Goal: Task Accomplishment & Management: Manage account settings

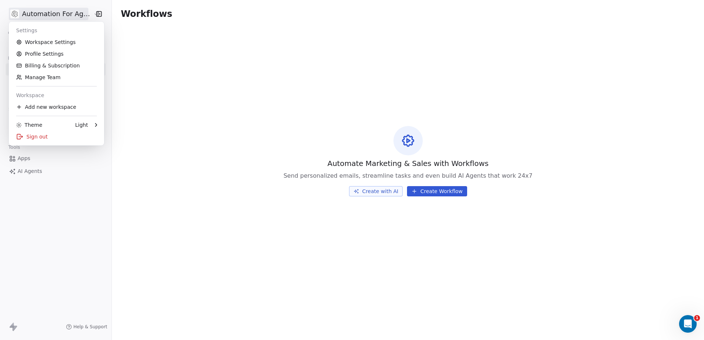
click at [42, 13] on html "Automation For Agencies Contacts People Marketing Workflows Campaigns Metrics &…" at bounding box center [352, 170] width 704 height 340
click at [44, 41] on link "Workspace Settings" at bounding box center [56, 42] width 89 height 12
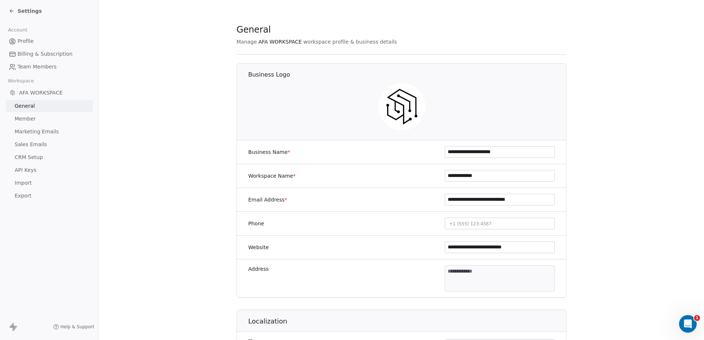
click at [33, 132] on span "Marketing Emails" at bounding box center [37, 132] width 44 height 8
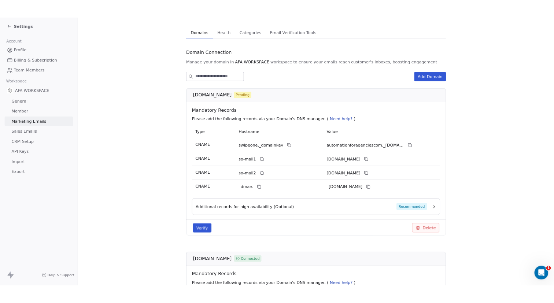
scroll to position [48, 0]
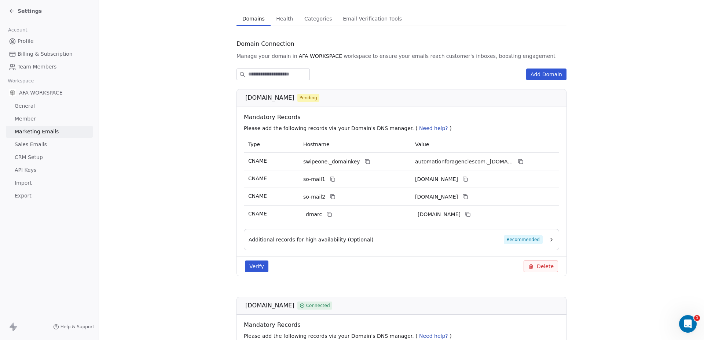
click at [254, 266] on button "Verify" at bounding box center [256, 267] width 23 height 12
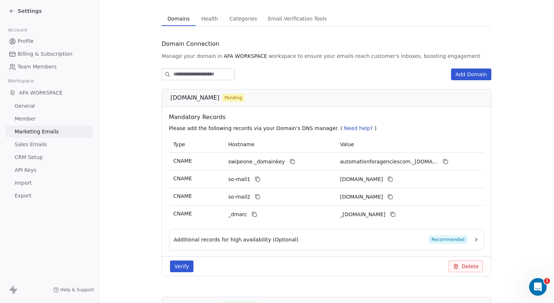
click at [469, 239] on button "Additional records for high availability (Optional) Recommended" at bounding box center [327, 239] width 306 height 9
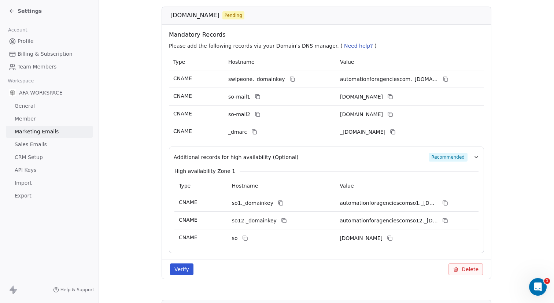
scroll to position [103, 0]
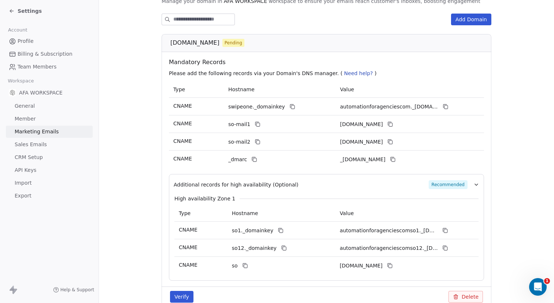
click at [475, 184] on icon "button" at bounding box center [477, 185] width 6 height 6
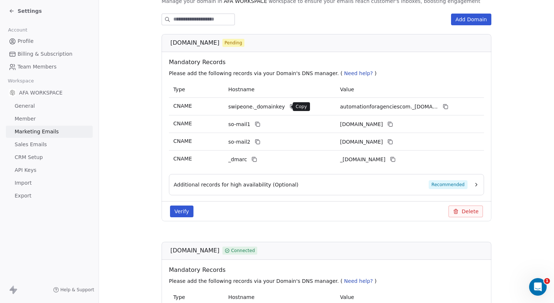
click at [290, 108] on icon at bounding box center [293, 107] width 6 height 6
click at [443, 104] on icon at bounding box center [446, 107] width 6 height 6
click at [257, 124] on icon at bounding box center [258, 124] width 3 height 3
click at [393, 124] on icon at bounding box center [391, 124] width 6 height 6
click at [255, 143] on icon at bounding box center [258, 142] width 6 height 6
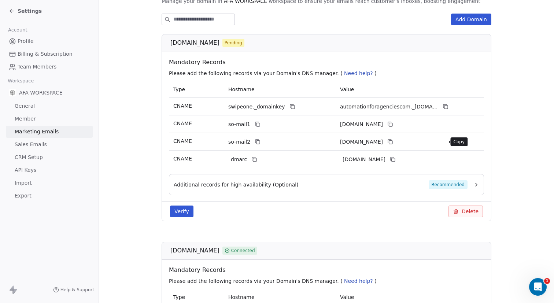
click at [393, 143] on icon at bounding box center [391, 142] width 6 height 6
click at [252, 159] on icon at bounding box center [253, 158] width 3 height 3
click at [396, 157] on icon at bounding box center [393, 160] width 6 height 6
click at [396, 158] on icon at bounding box center [393, 160] width 6 height 6
click at [469, 185] on button "Additional records for high availability (Optional) Recommended" at bounding box center [327, 184] width 306 height 9
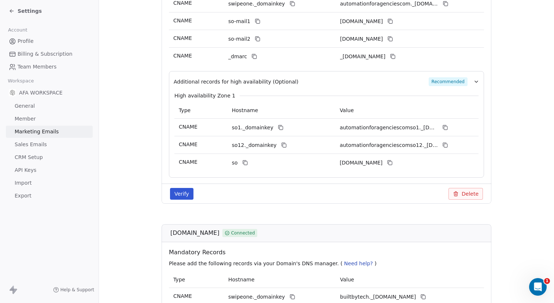
scroll to position [208, 0]
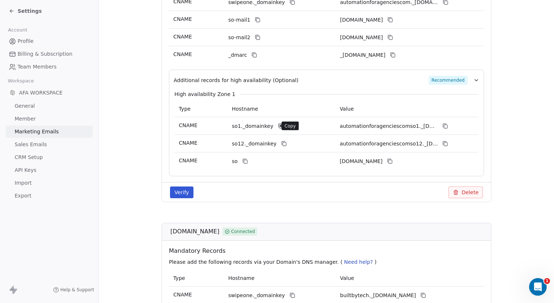
click at [280, 125] on icon at bounding box center [281, 126] width 3 height 3
click at [444, 125] on icon at bounding box center [445, 126] width 3 height 3
click at [281, 145] on icon at bounding box center [284, 144] width 6 height 6
click at [444, 143] on icon at bounding box center [446, 144] width 6 height 6
click at [244, 160] on icon at bounding box center [245, 161] width 3 height 3
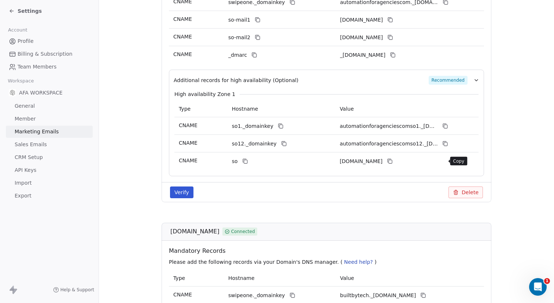
click at [393, 160] on icon at bounding box center [390, 161] width 6 height 6
click at [475, 80] on icon "button" at bounding box center [476, 80] width 3 height 1
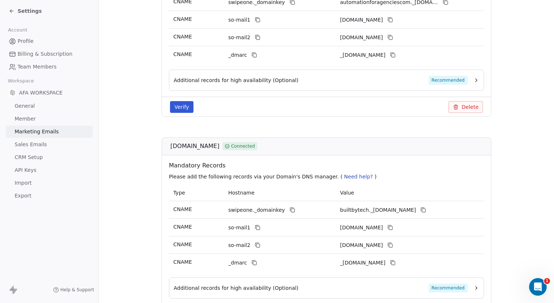
click at [177, 106] on button "Verify" at bounding box center [181, 107] width 23 height 12
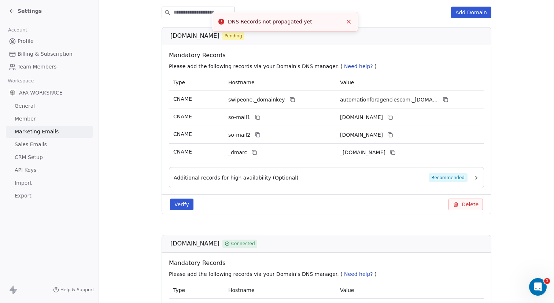
scroll to position [111, 0]
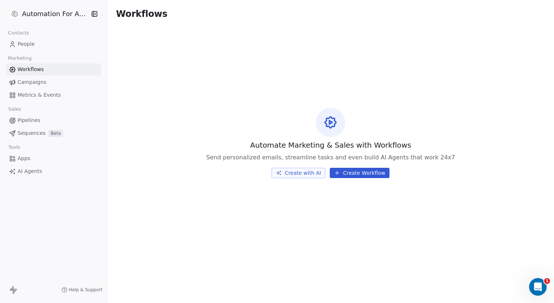
click at [48, 14] on html "Automation For Agencies Contacts People Marketing Workflows Campaigns Metrics &…" at bounding box center [277, 151] width 554 height 303
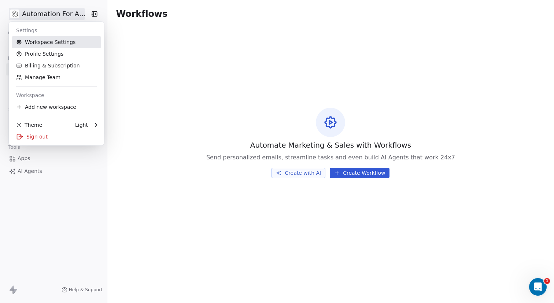
click at [43, 41] on link "Workspace Settings" at bounding box center [56, 42] width 89 height 12
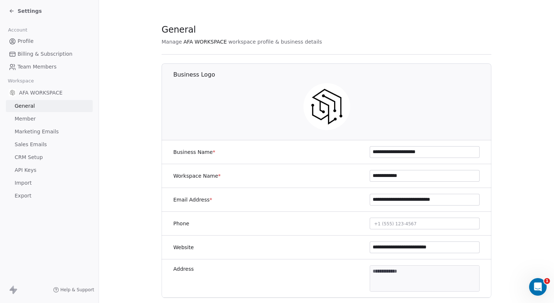
click at [25, 146] on span "Sales Emails" at bounding box center [31, 145] width 32 height 8
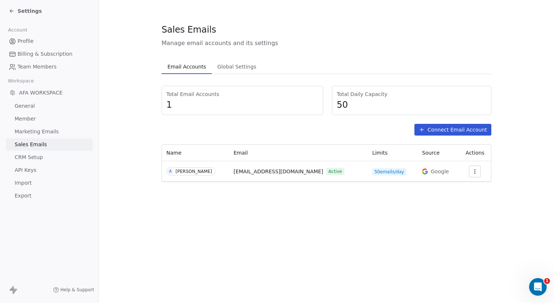
click at [27, 133] on span "Marketing Emails" at bounding box center [37, 132] width 44 height 8
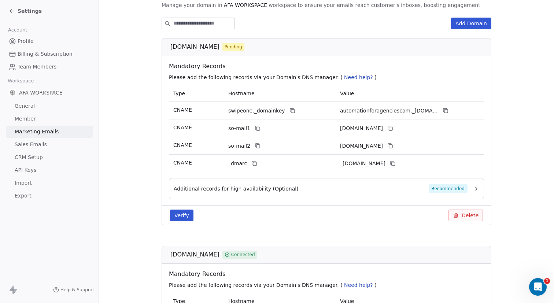
scroll to position [117, 0]
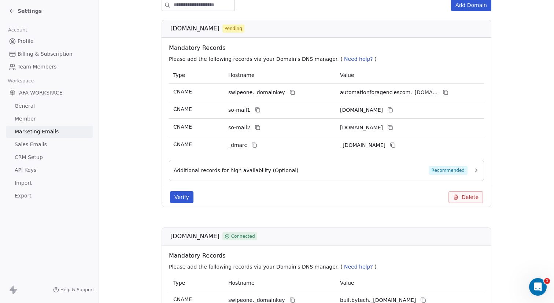
click at [179, 201] on button "Verify" at bounding box center [181, 197] width 23 height 12
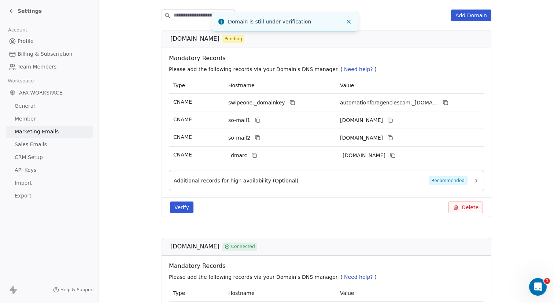
scroll to position [92, 0]
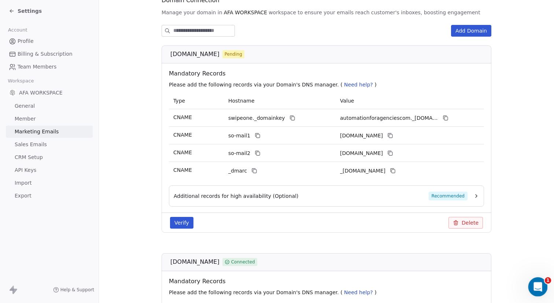
click at [539, 285] on icon "Open Intercom Messenger" at bounding box center [537, 286] width 12 height 12
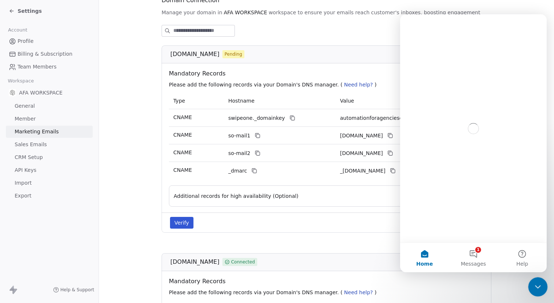
scroll to position [0, 0]
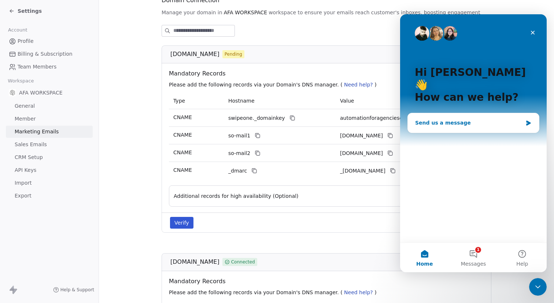
click at [450, 119] on div "Send us a message" at bounding box center [468, 123] width 107 height 8
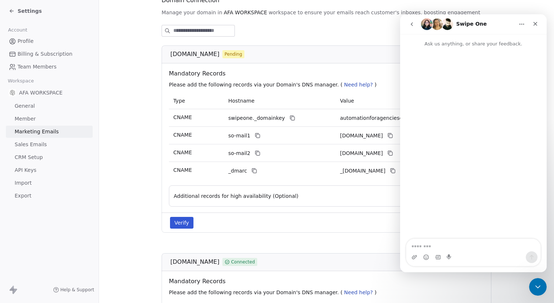
click at [421, 249] on textarea "Message…" at bounding box center [474, 245] width 134 height 12
drag, startPoint x: 423, startPoint y: 247, endPoint x: 486, endPoint y: 256, distance: 63.6
click at [486, 256] on div "**********" at bounding box center [474, 245] width 134 height 42
type textarea "**********"
